Goal: Find specific page/section

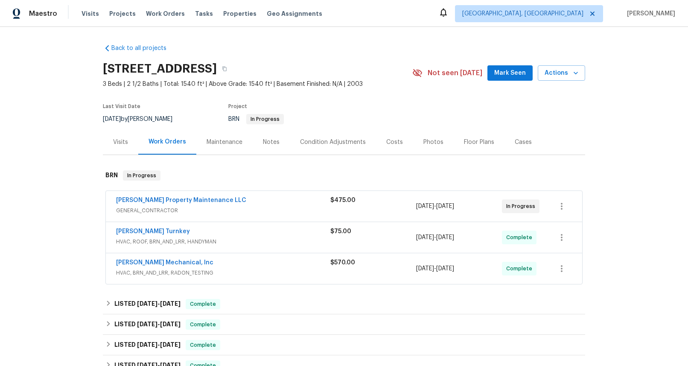
click at [154, 210] on span "GENERAL_CONTRACTOR" at bounding box center [223, 210] width 214 height 9
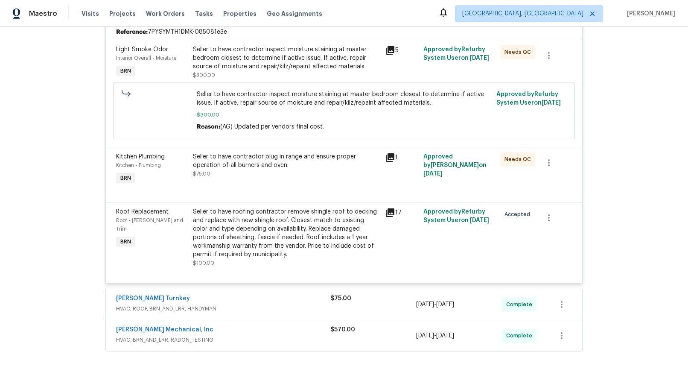
scroll to position [212, 0]
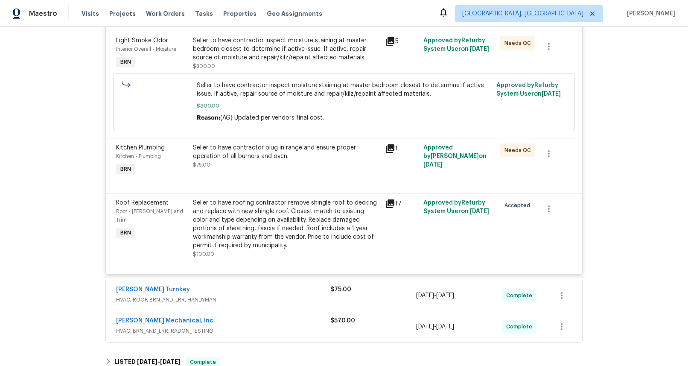
click at [148, 206] on div "Roof Replacement" at bounding box center [152, 202] width 72 height 9
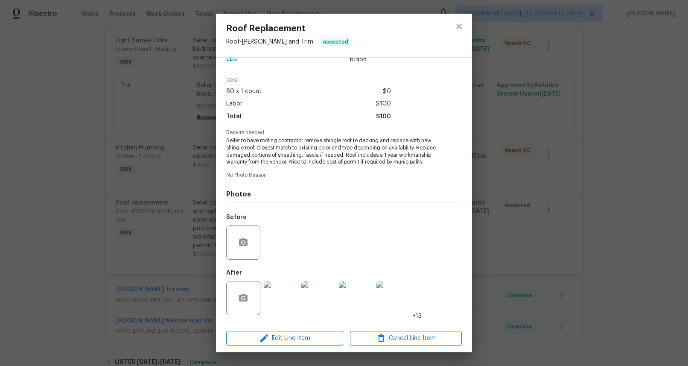
scroll to position [27, 0]
drag, startPoint x: 460, startPoint y: 23, endPoint x: 444, endPoint y: 49, distance: 31.0
click at [460, 23] on icon "close" at bounding box center [459, 26] width 10 height 10
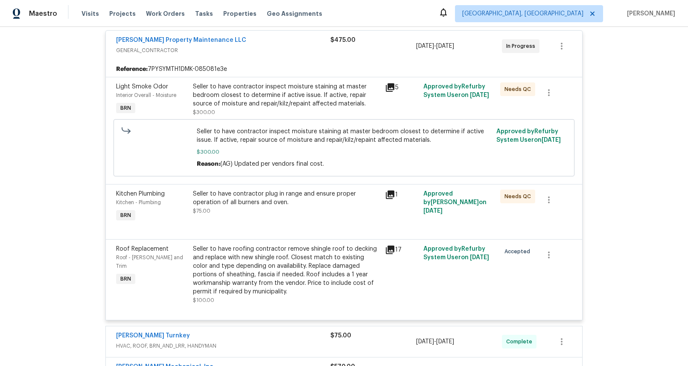
scroll to position [135, 0]
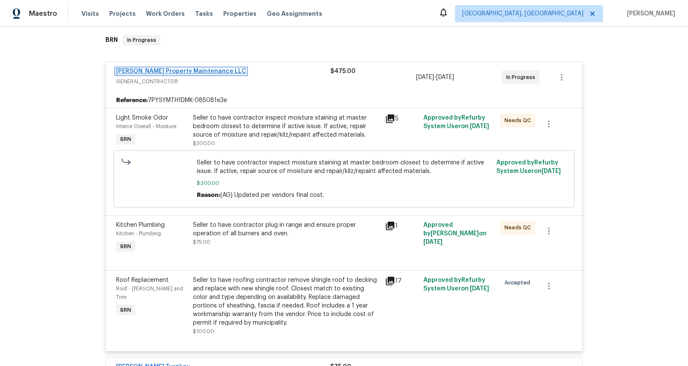
click at [188, 72] on link "[PERSON_NAME] Property Maintenance LLC" at bounding box center [181, 71] width 130 height 6
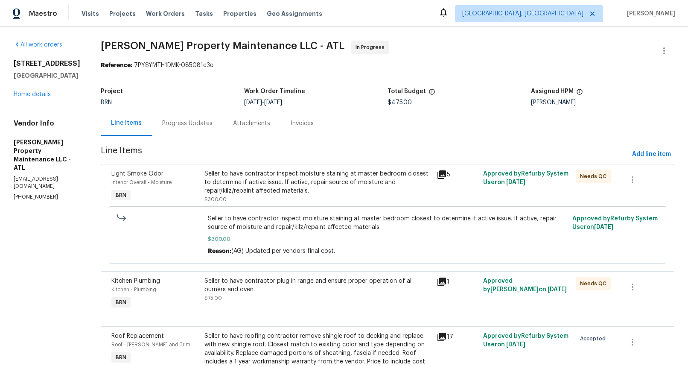
click at [192, 122] on div "Progress Updates" at bounding box center [187, 123] width 50 height 9
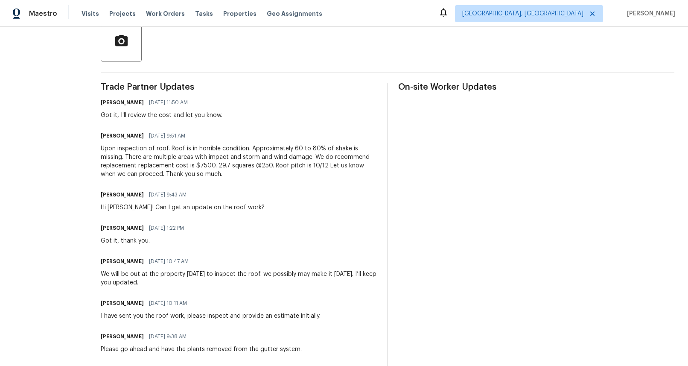
scroll to position [206, 0]
